Goal: Information Seeking & Learning: Learn about a topic

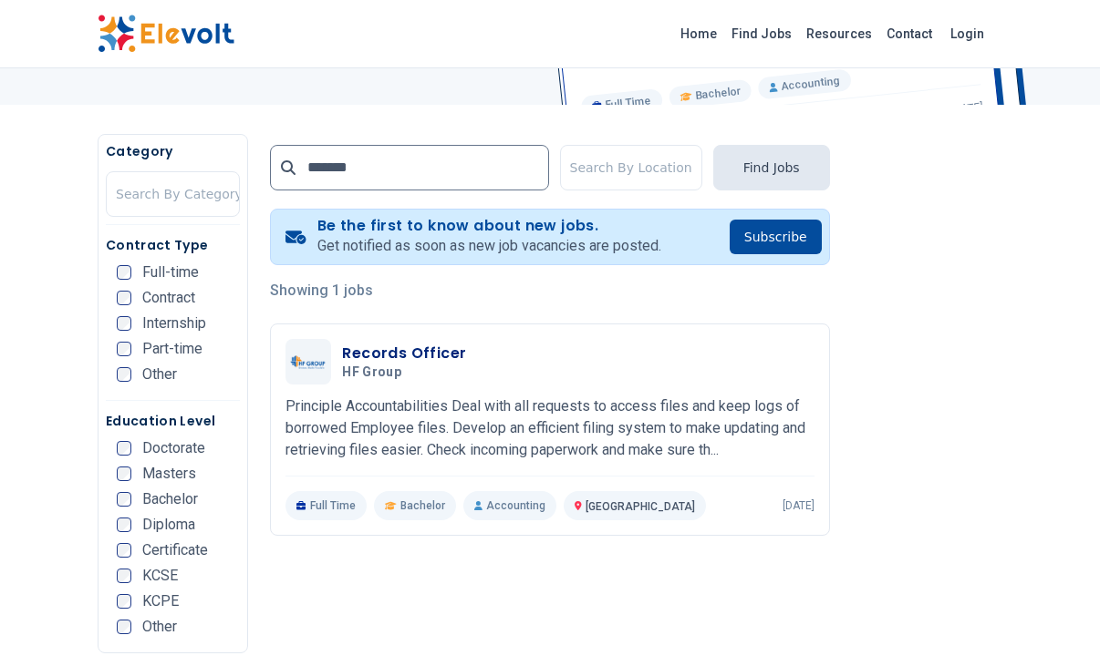
scroll to position [308, 0]
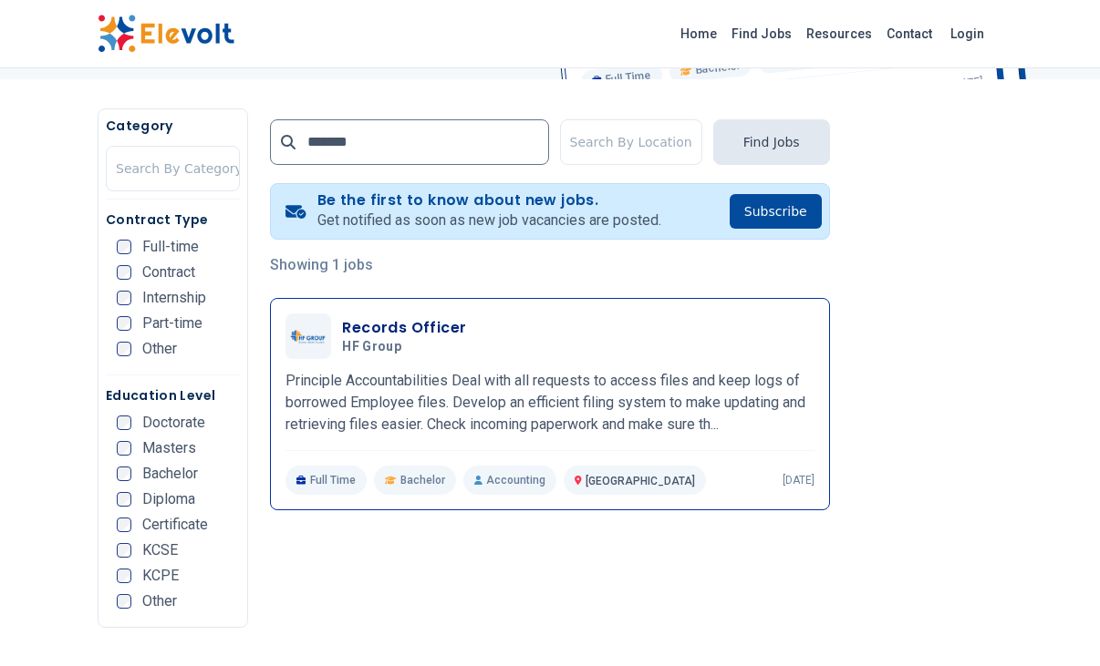
click at [367, 326] on h3 "Records Officer" at bounding box center [404, 328] width 124 height 22
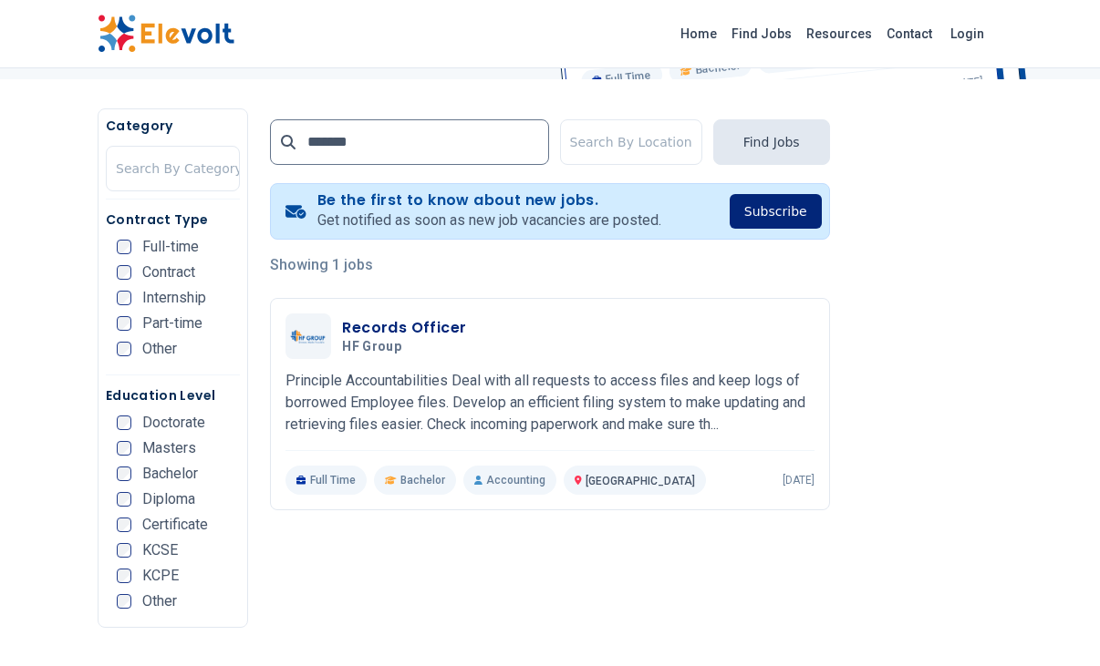
click at [784, 208] on button "Subscribe" at bounding box center [775, 211] width 92 height 35
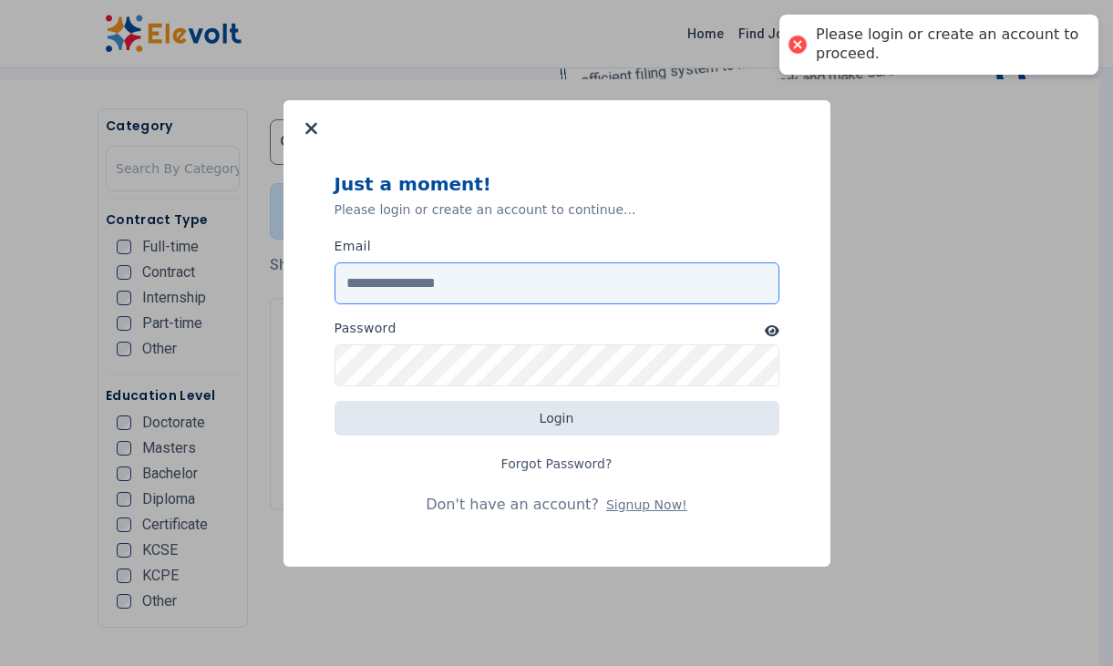
click at [545, 284] on input "Email" at bounding box center [557, 284] width 445 height 42
type input "**********"
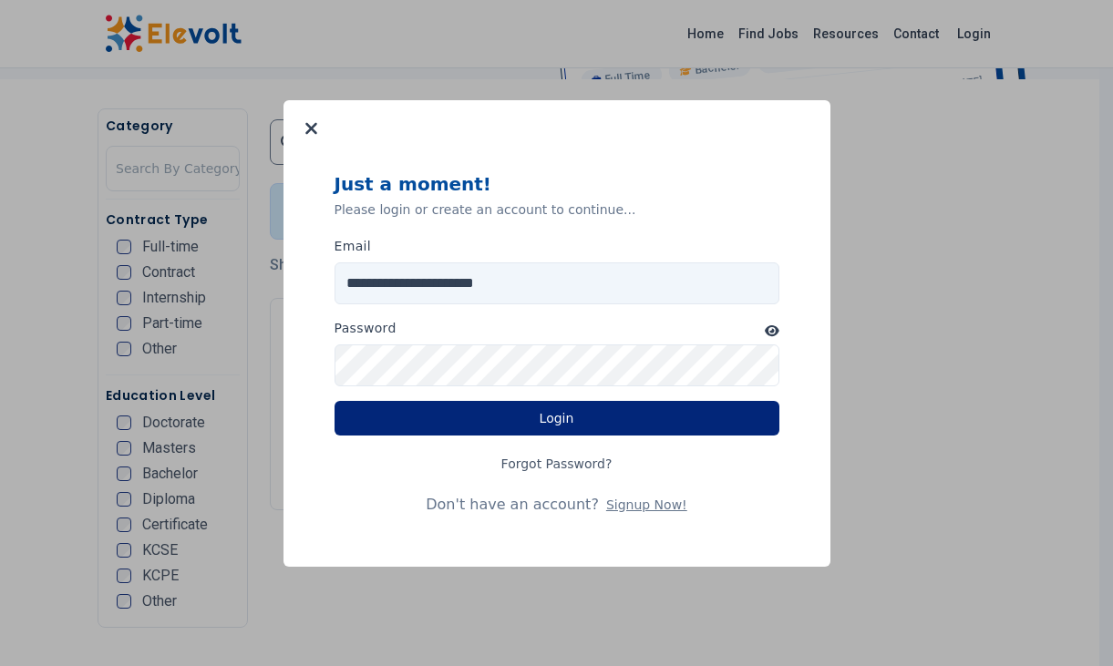
click at [490, 430] on button "Login" at bounding box center [557, 418] width 445 height 35
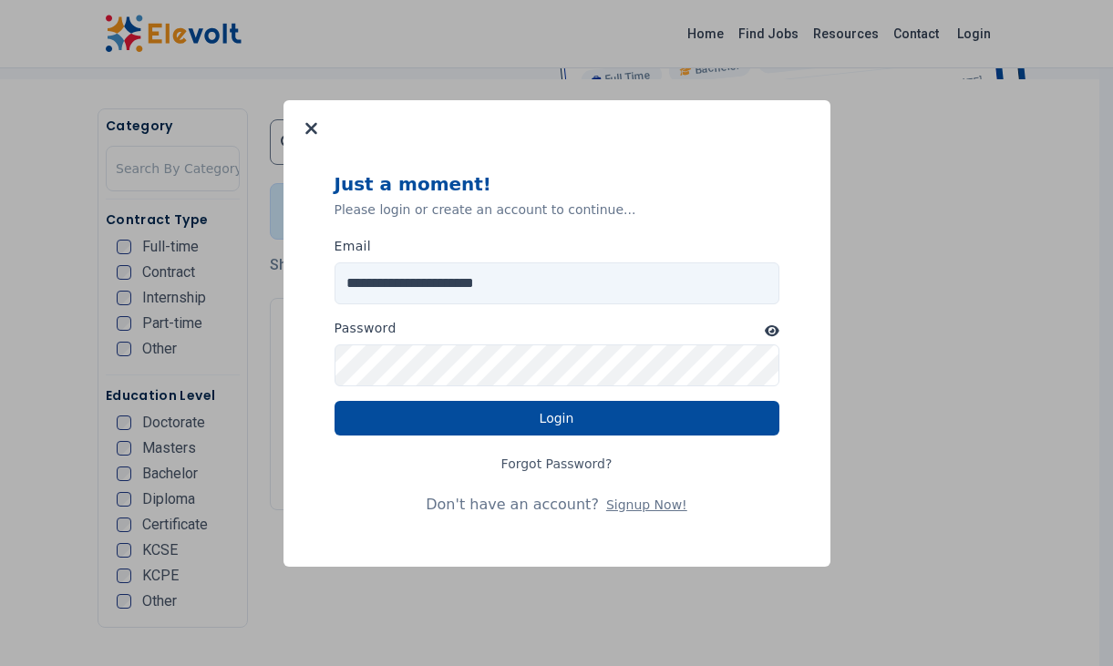
click at [774, 335] on icon "button" at bounding box center [772, 331] width 15 height 13
click at [299, 128] on button at bounding box center [311, 128] width 27 height 27
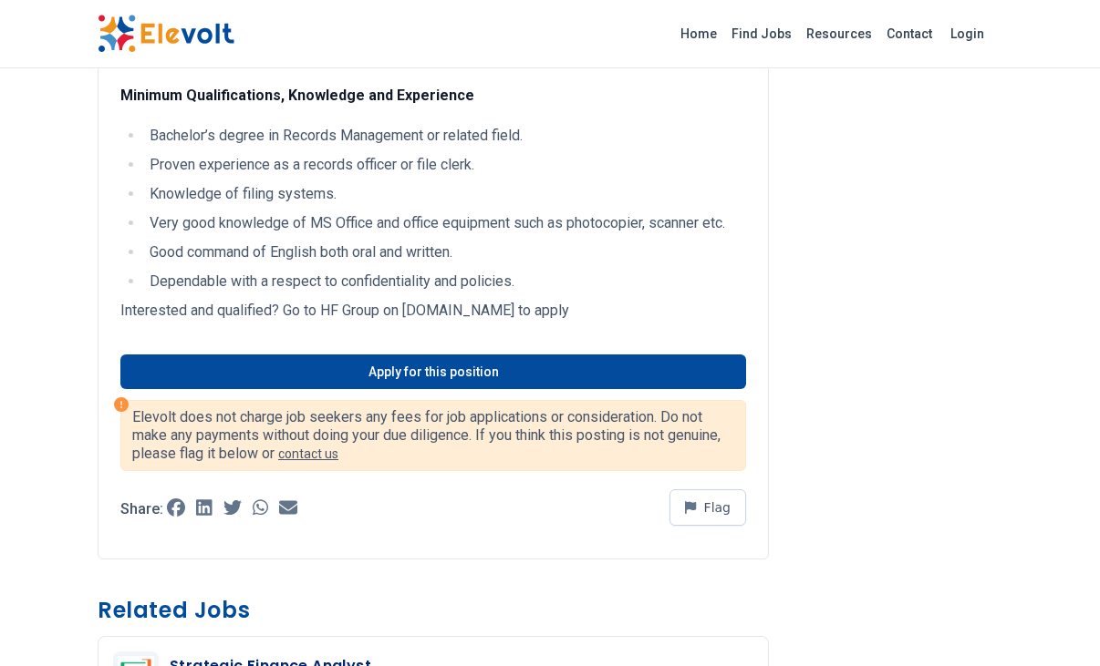
scroll to position [1325, 0]
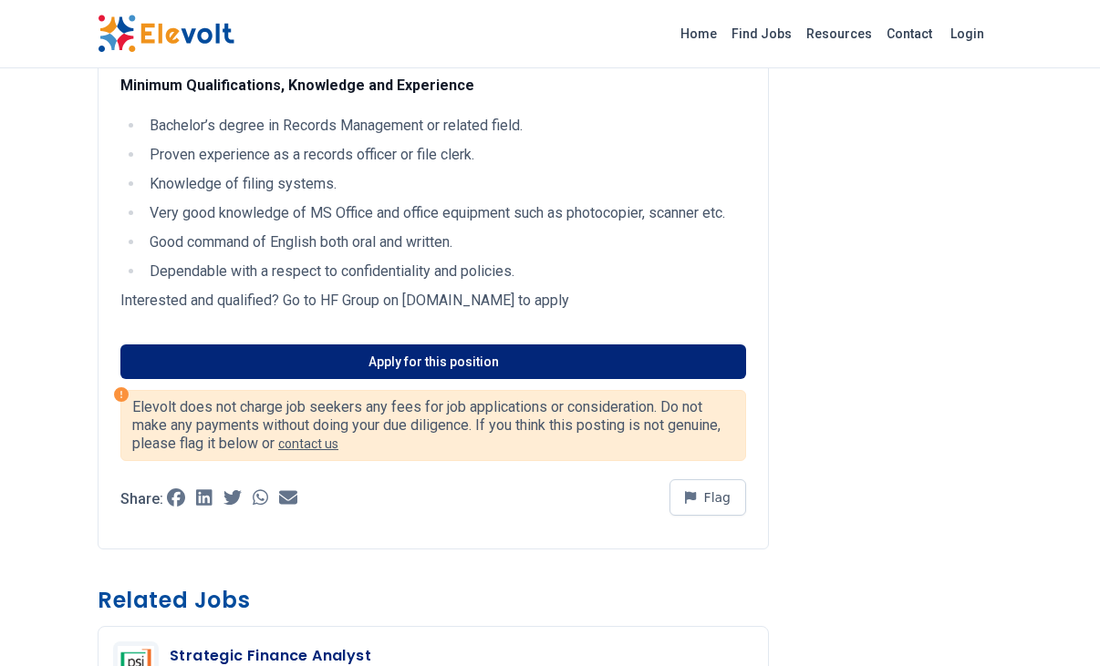
click at [376, 356] on link "Apply for this position" at bounding box center [432, 362] width 625 height 35
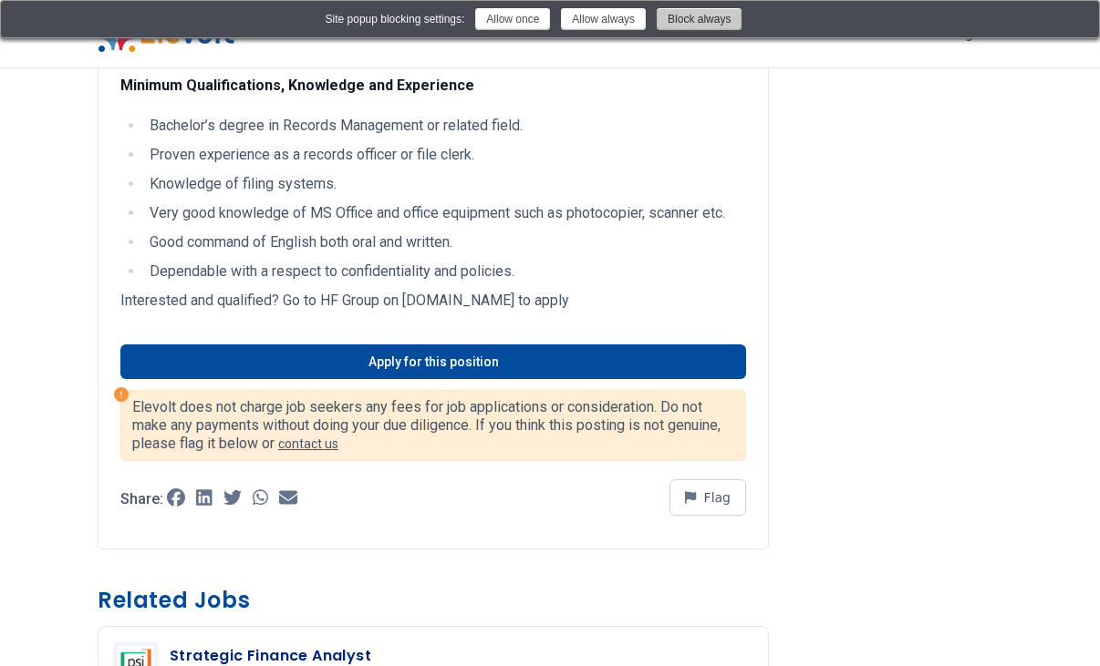
click at [716, 18] on button "Block always" at bounding box center [698, 19] width 85 height 22
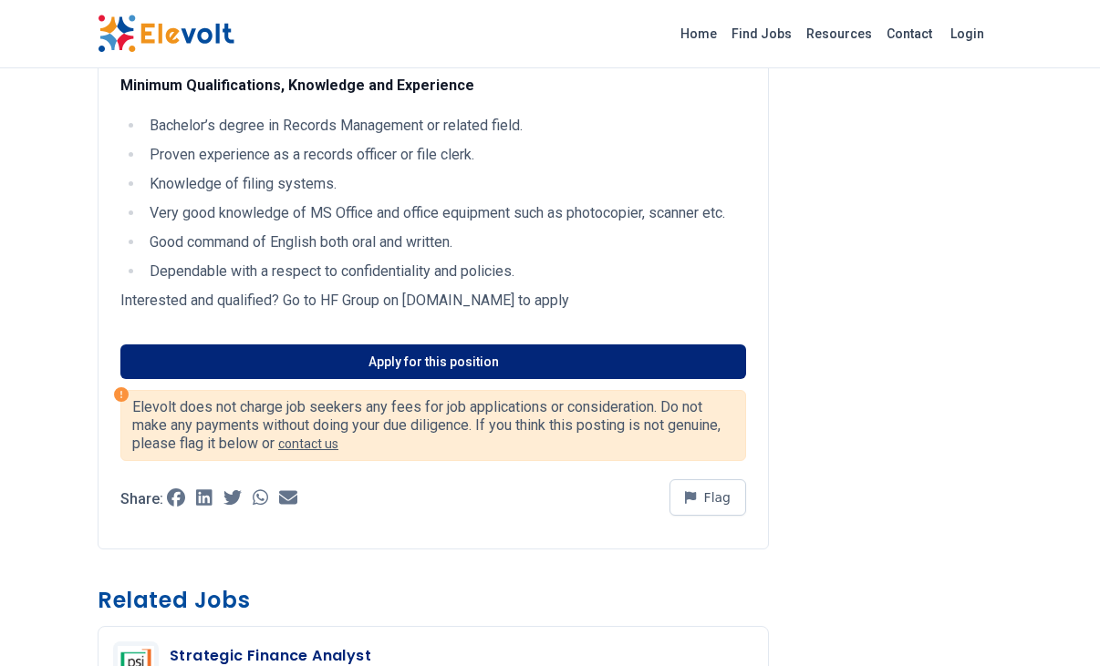
click at [405, 349] on link "Apply for this position" at bounding box center [432, 362] width 625 height 35
click at [412, 360] on link "Apply for this position" at bounding box center [432, 362] width 625 height 35
click at [484, 369] on link "Apply for this position" at bounding box center [432, 362] width 625 height 35
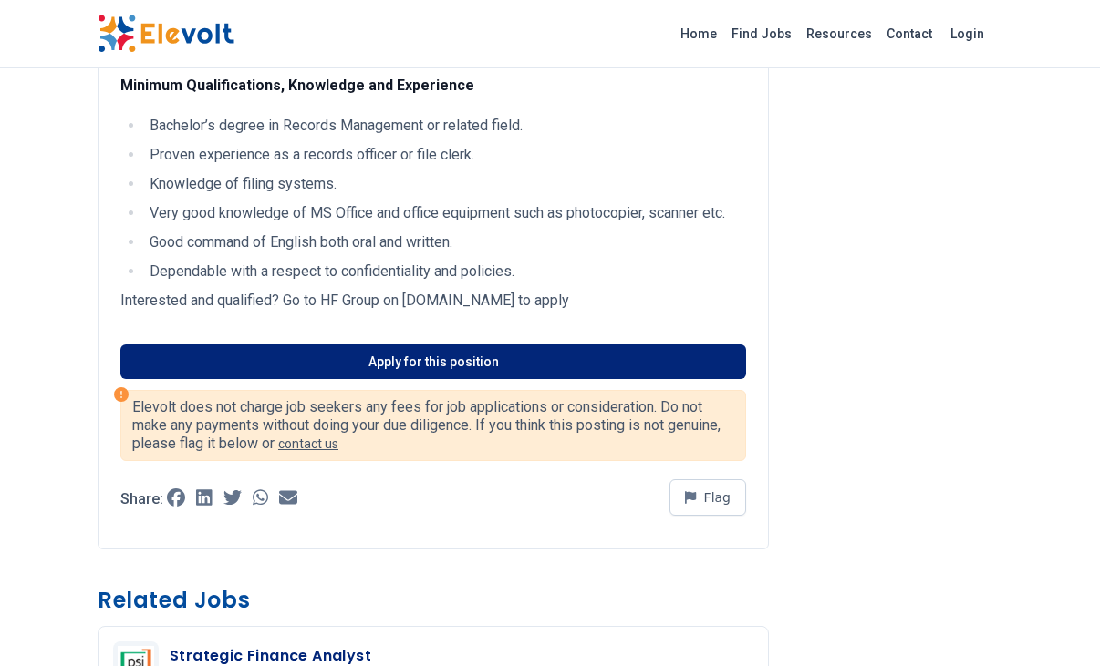
click at [484, 369] on link "Apply for this position" at bounding box center [432, 362] width 625 height 35
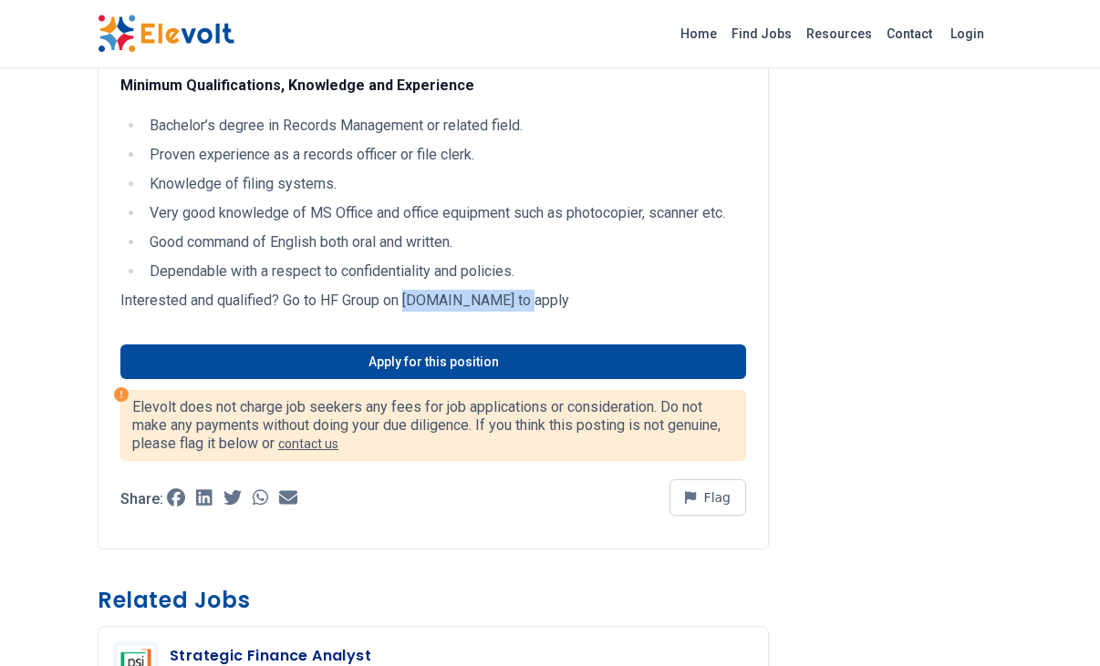
drag, startPoint x: 407, startPoint y: 296, endPoint x: 532, endPoint y: 300, distance: 125.0
click at [532, 300] on p "Interested and qualified? Go to HF Group on www.hfgroup.co.ke to apply" at bounding box center [432, 301] width 625 height 22
copy p "www.hfgroup.co.ke"
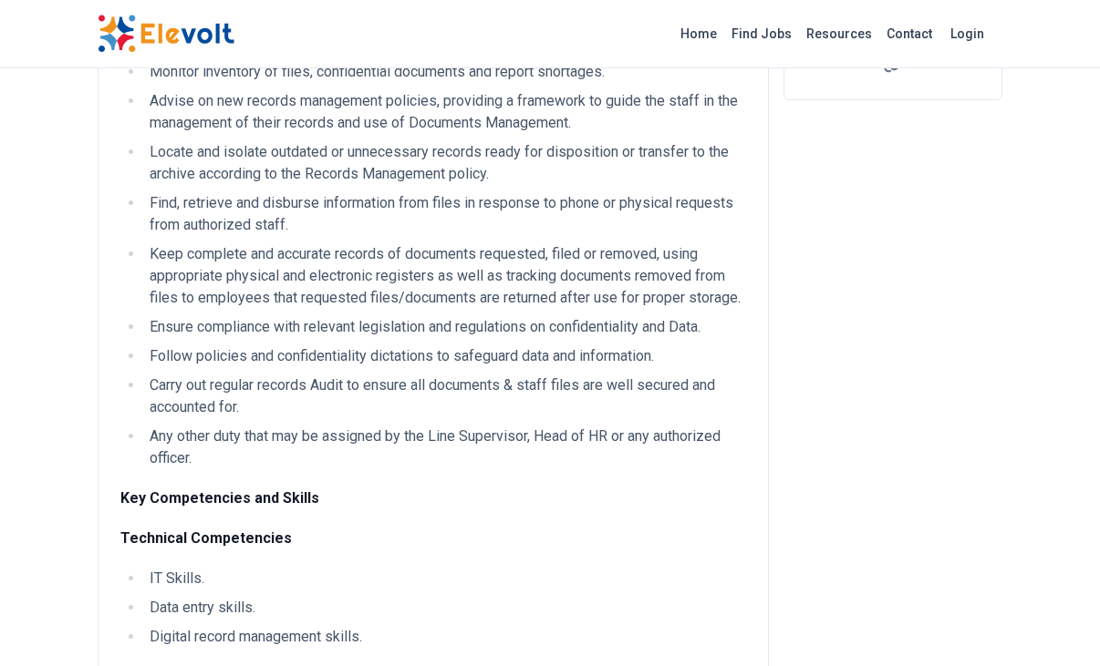
scroll to position [0, 0]
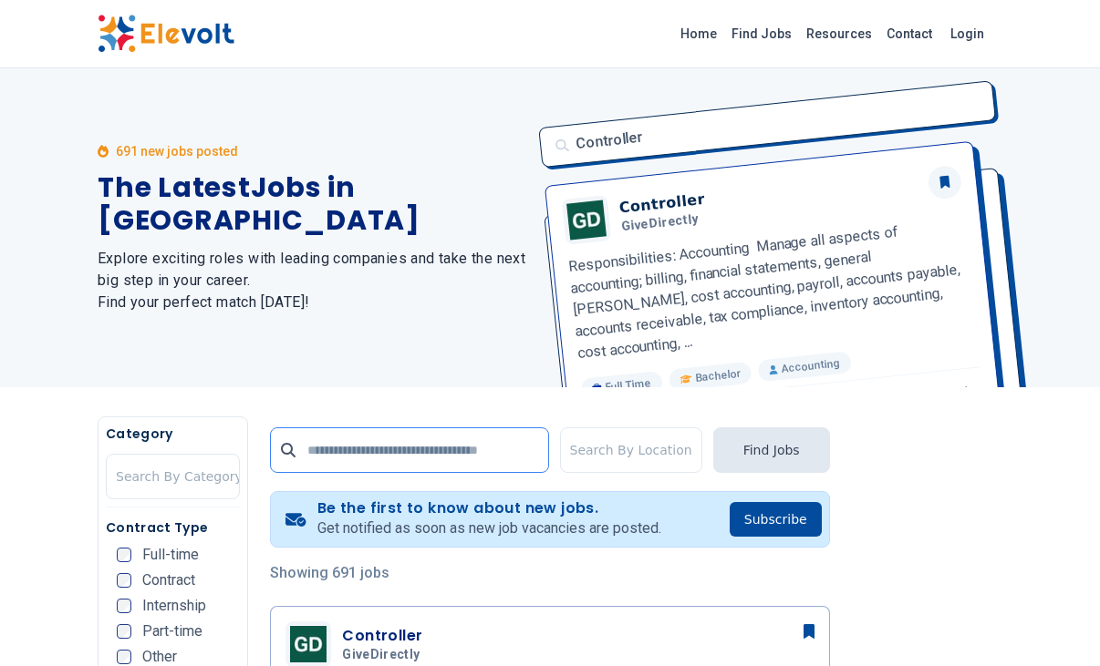
click at [333, 455] on input "text" at bounding box center [409, 451] width 278 height 46
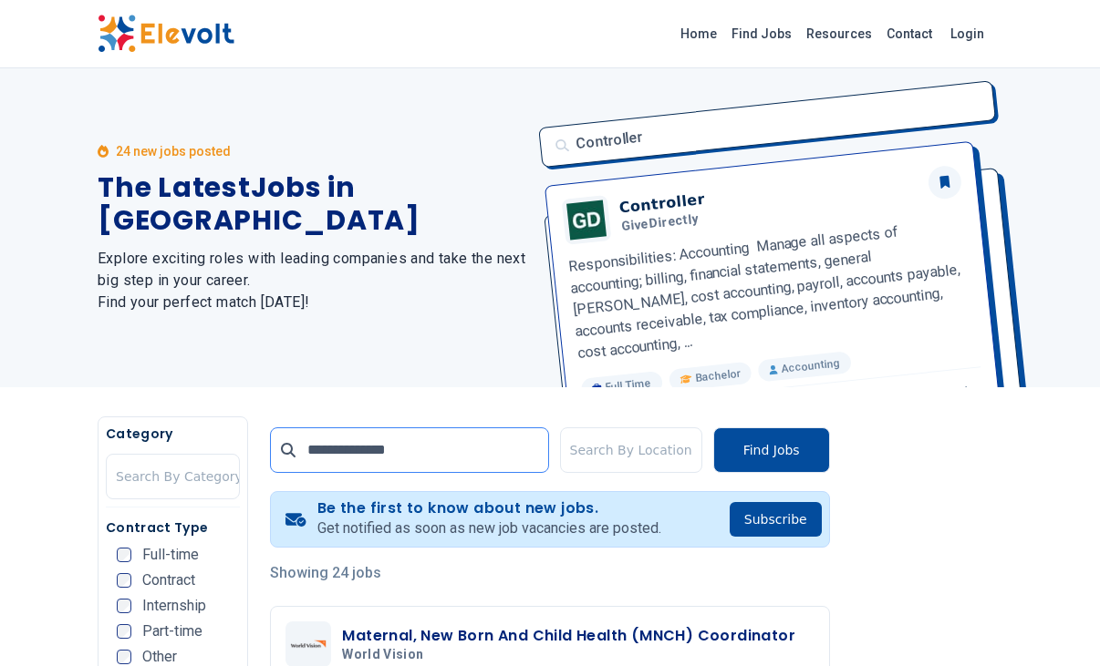
type input "**********"
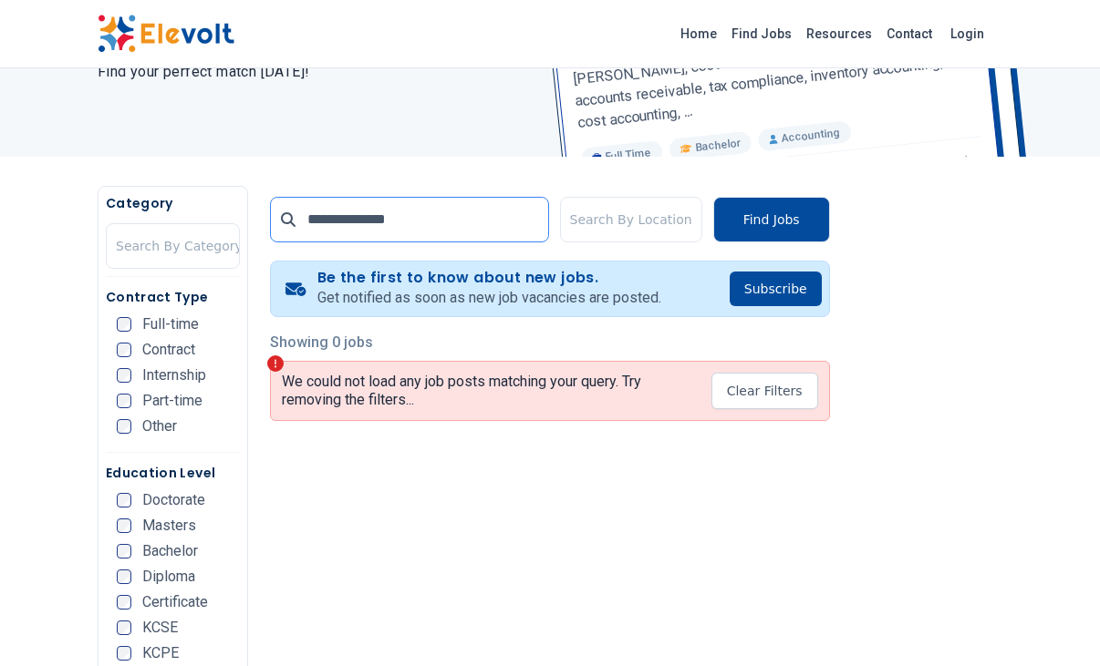
scroll to position [202, 0]
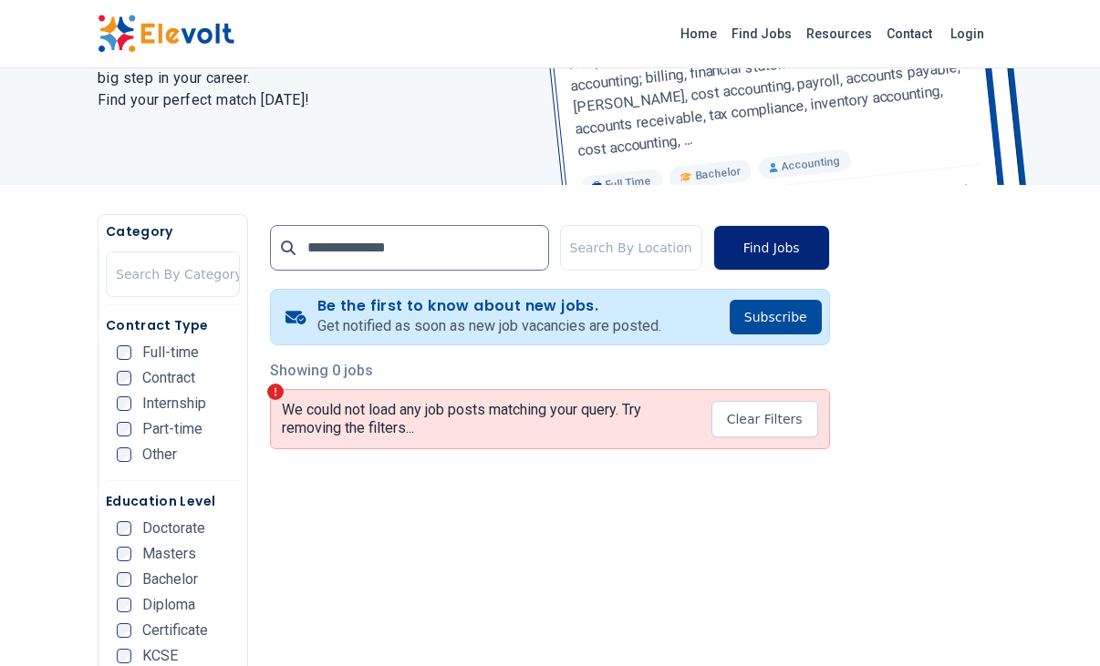
click at [754, 252] on button "Find Jobs" at bounding box center [771, 248] width 117 height 46
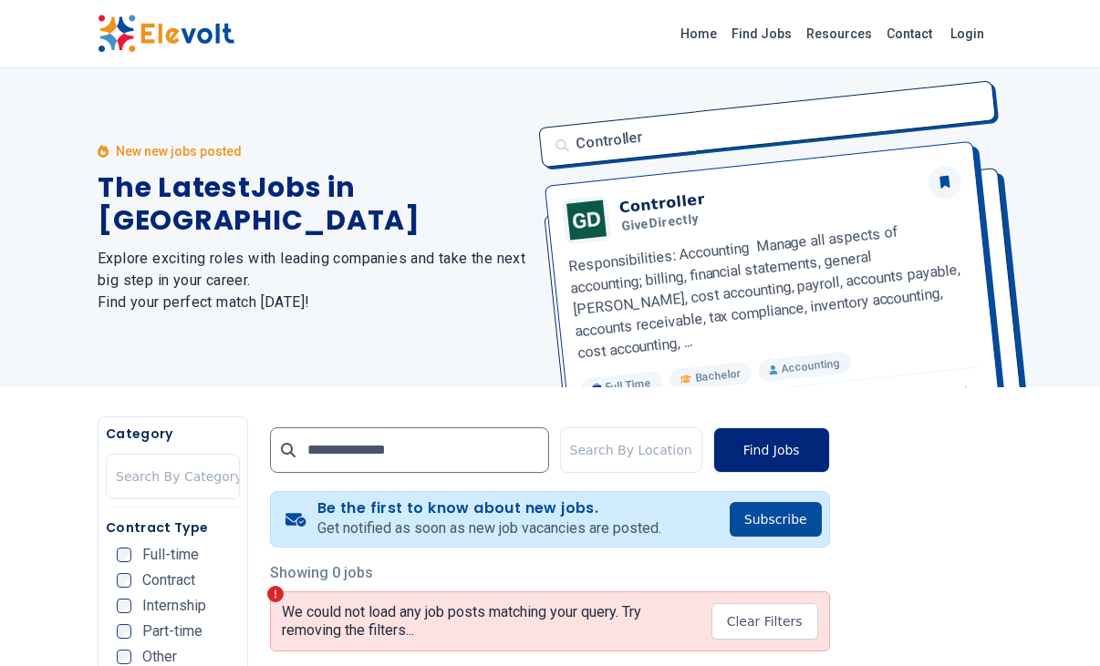
click at [762, 438] on button "Find Jobs" at bounding box center [771, 451] width 117 height 46
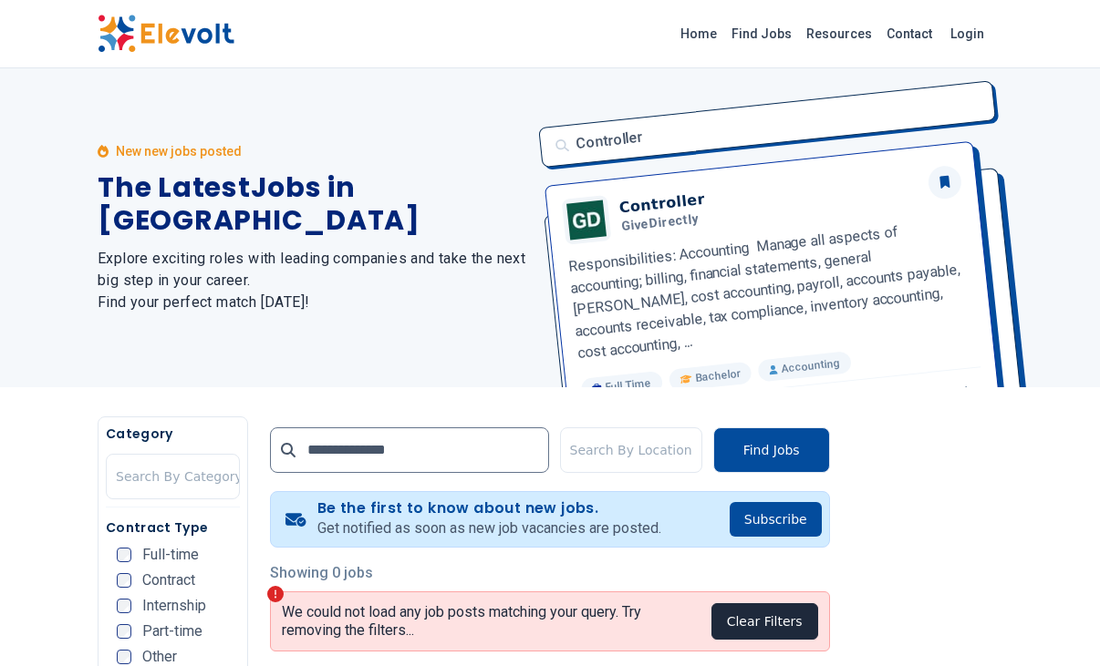
click at [758, 614] on button "Clear Filters" at bounding box center [764, 622] width 107 height 36
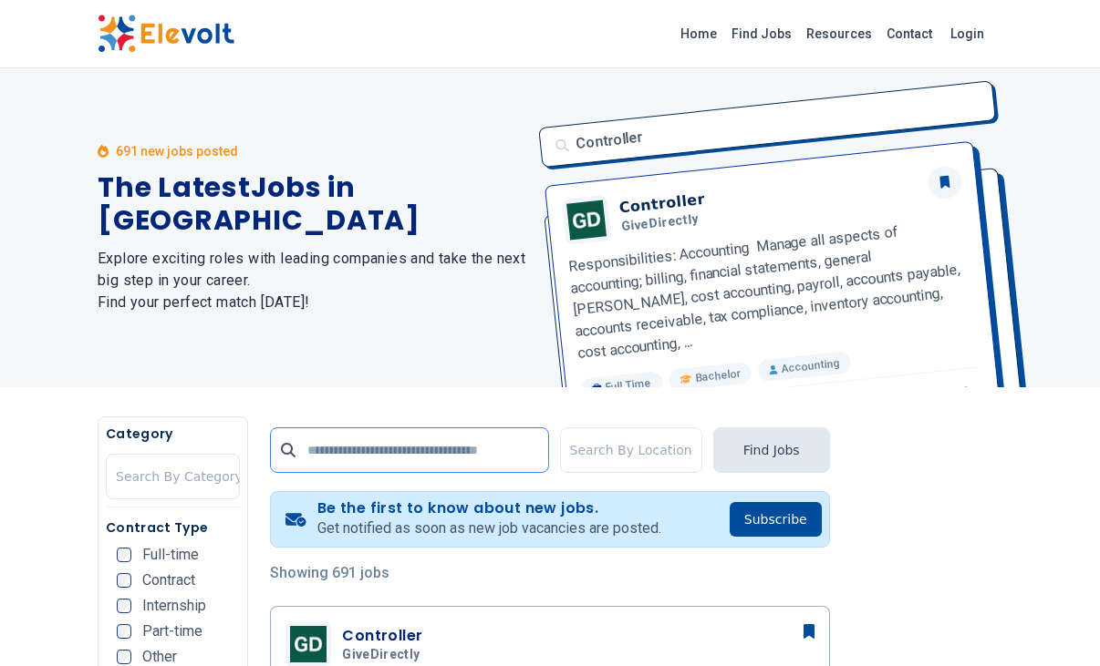
click at [423, 457] on input "text" at bounding box center [409, 451] width 278 height 46
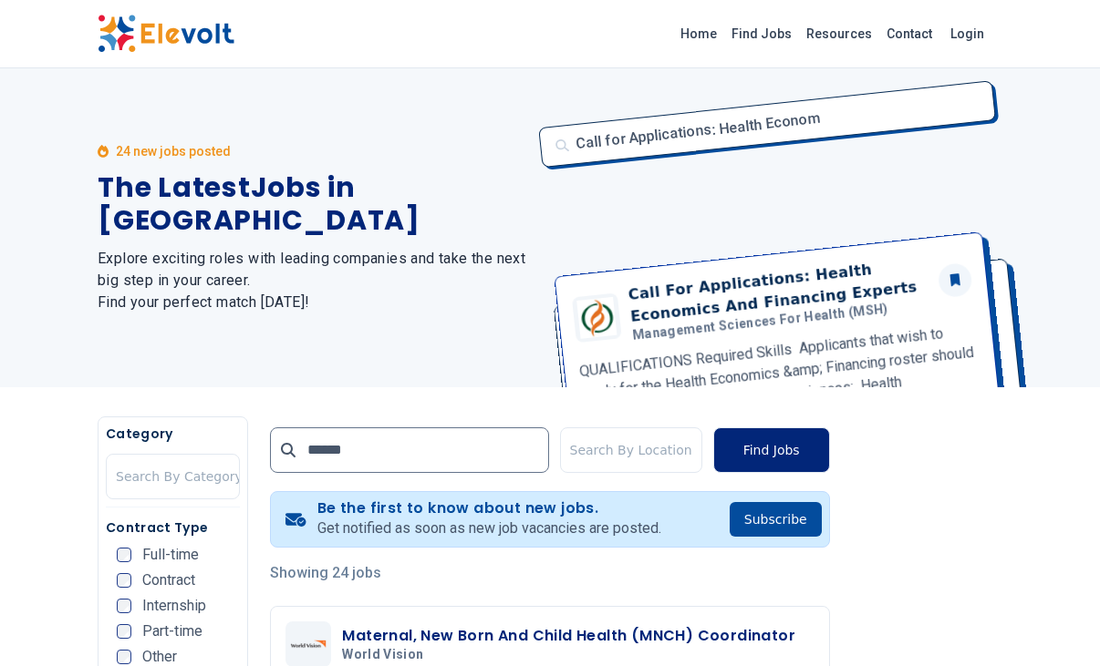
click at [784, 459] on button "Find Jobs" at bounding box center [771, 451] width 117 height 46
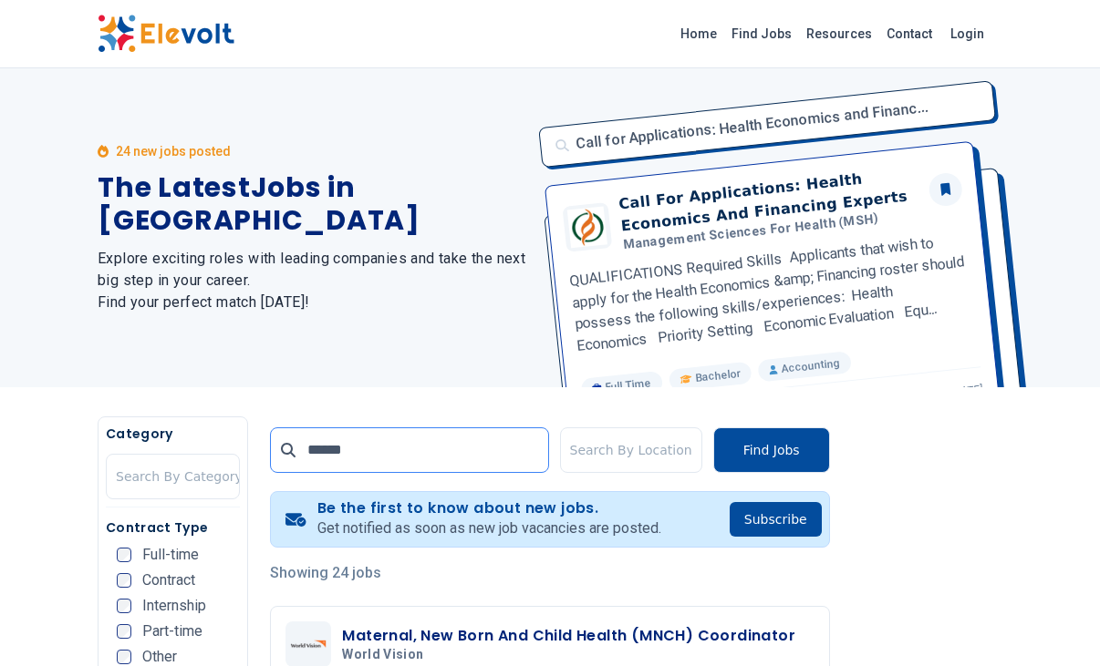
click at [376, 455] on input "******" at bounding box center [409, 451] width 278 height 46
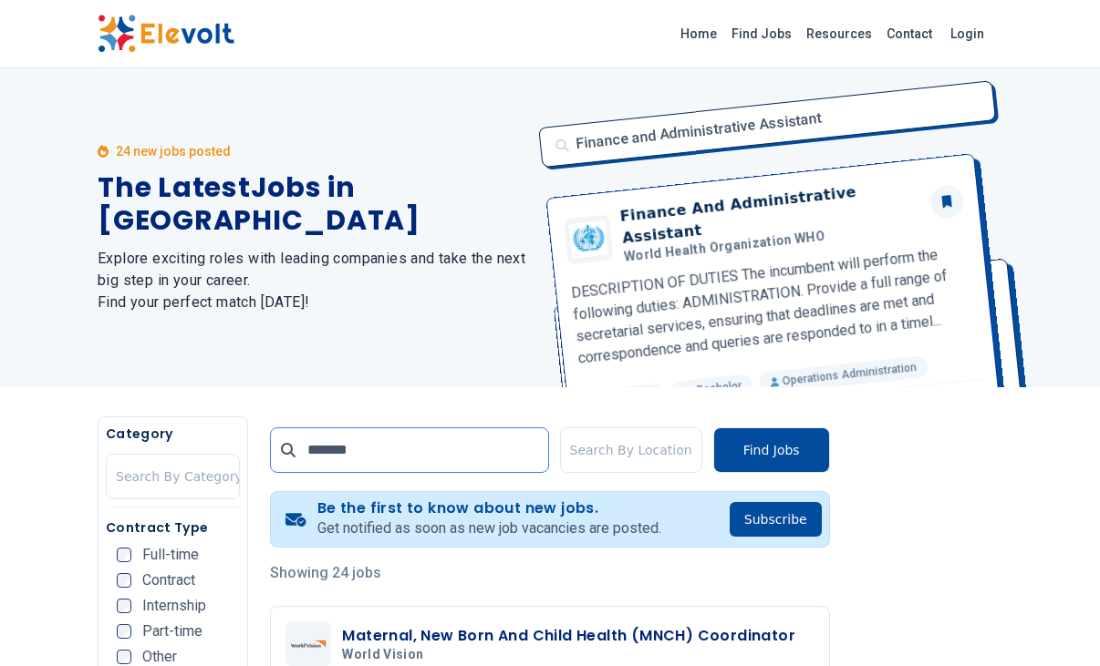
type input "**********"
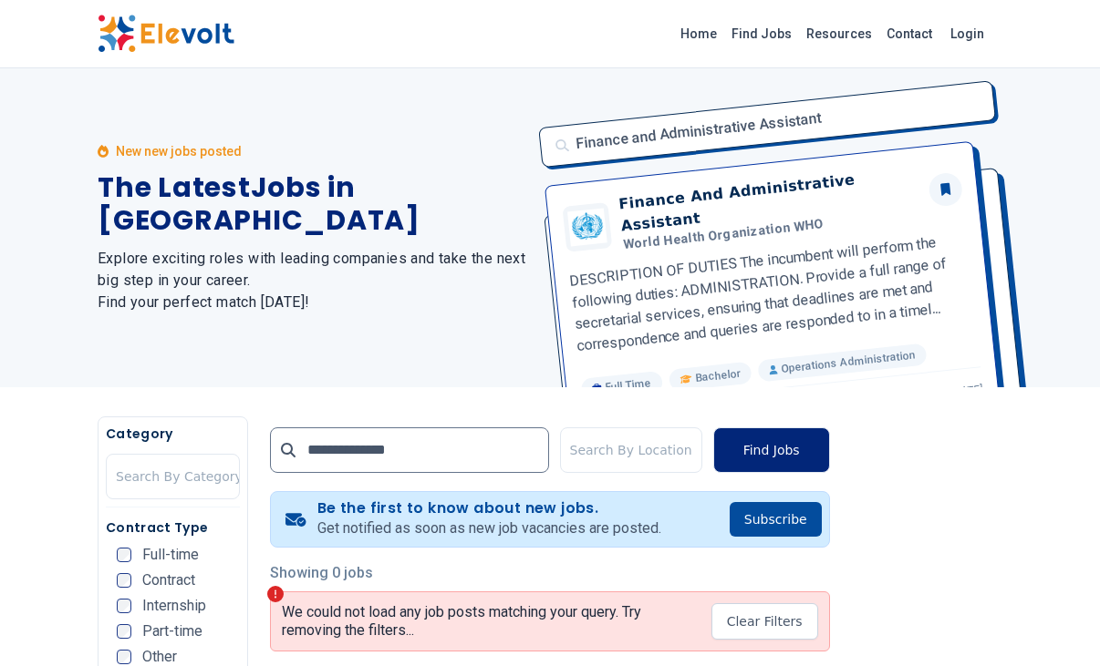
click at [768, 445] on button "Find Jobs" at bounding box center [771, 451] width 117 height 46
click at [404, 449] on input "**********" at bounding box center [409, 451] width 278 height 46
drag, startPoint x: 404, startPoint y: 449, endPoint x: 146, endPoint y: 411, distance: 260.8
